Goal: Task Accomplishment & Management: Use online tool/utility

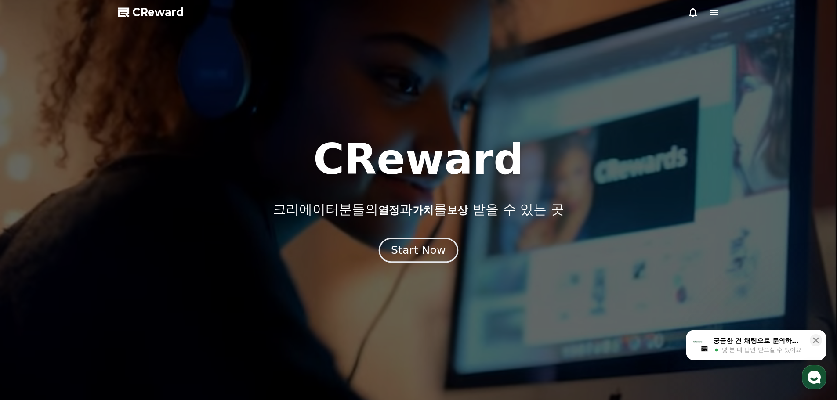
click at [432, 247] on div "Start Now" at bounding box center [418, 250] width 54 height 15
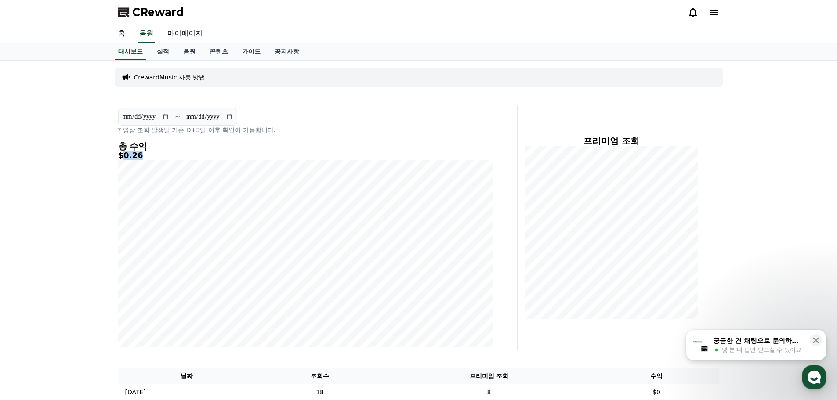
drag, startPoint x: 141, startPoint y: 155, endPoint x: 121, endPoint y: 155, distance: 19.8
click at [121, 155] on h5 "$0.26" at bounding box center [305, 155] width 374 height 9
copy h5 "0.26"
click at [167, 54] on link "실적" at bounding box center [163, 52] width 26 height 17
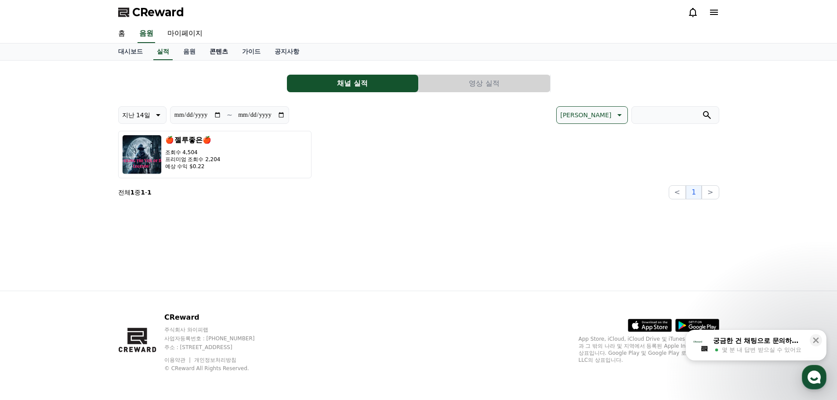
click at [219, 54] on link "콘텐츠" at bounding box center [219, 52] width 33 height 17
